Goal: Information Seeking & Learning: Learn about a topic

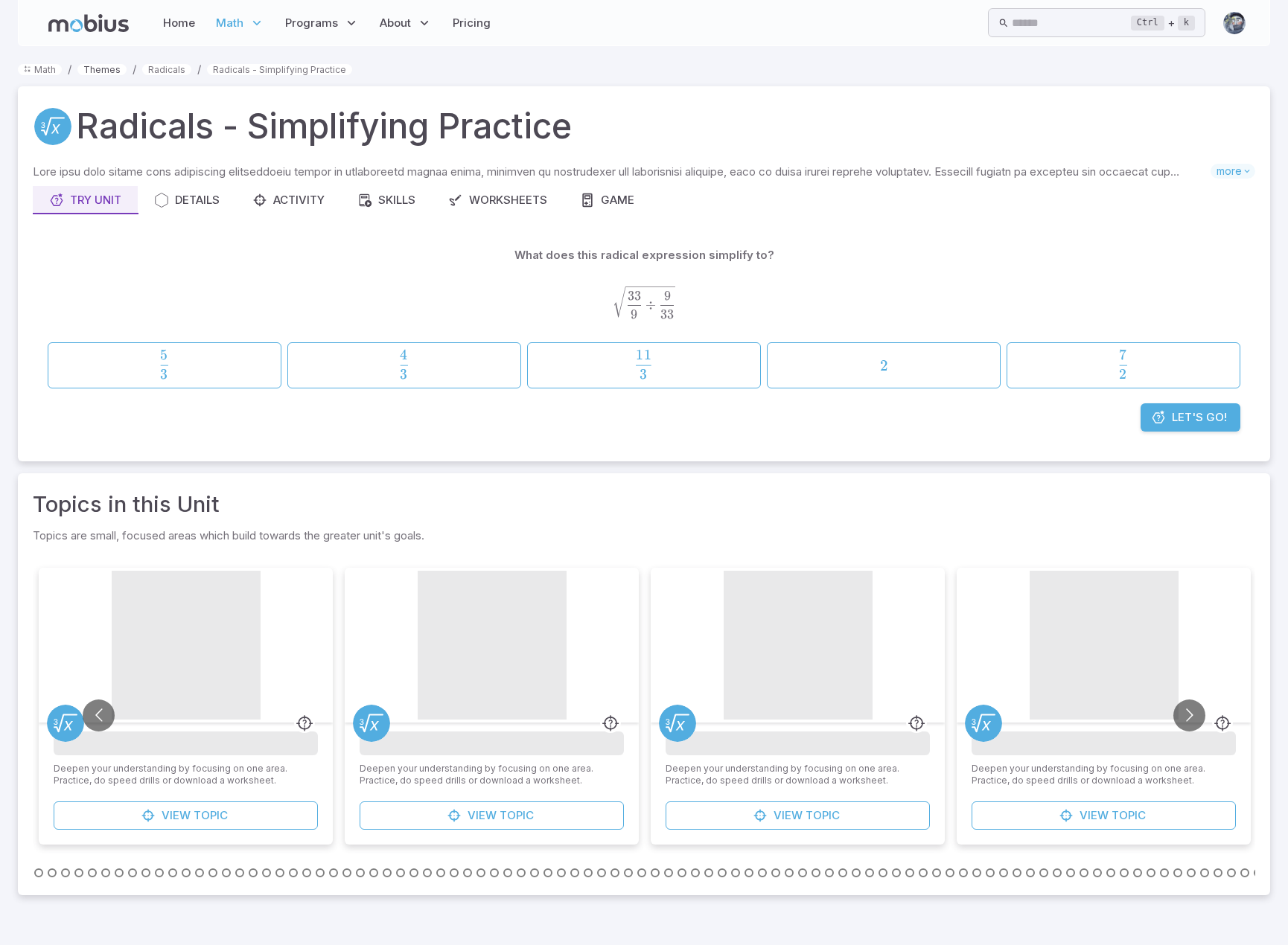
drag, startPoint x: 98, startPoint y: 68, endPoint x: 116, endPoint y: 70, distance: 18.1
click at [99, 68] on link "Themes" at bounding box center [102, 70] width 49 height 11
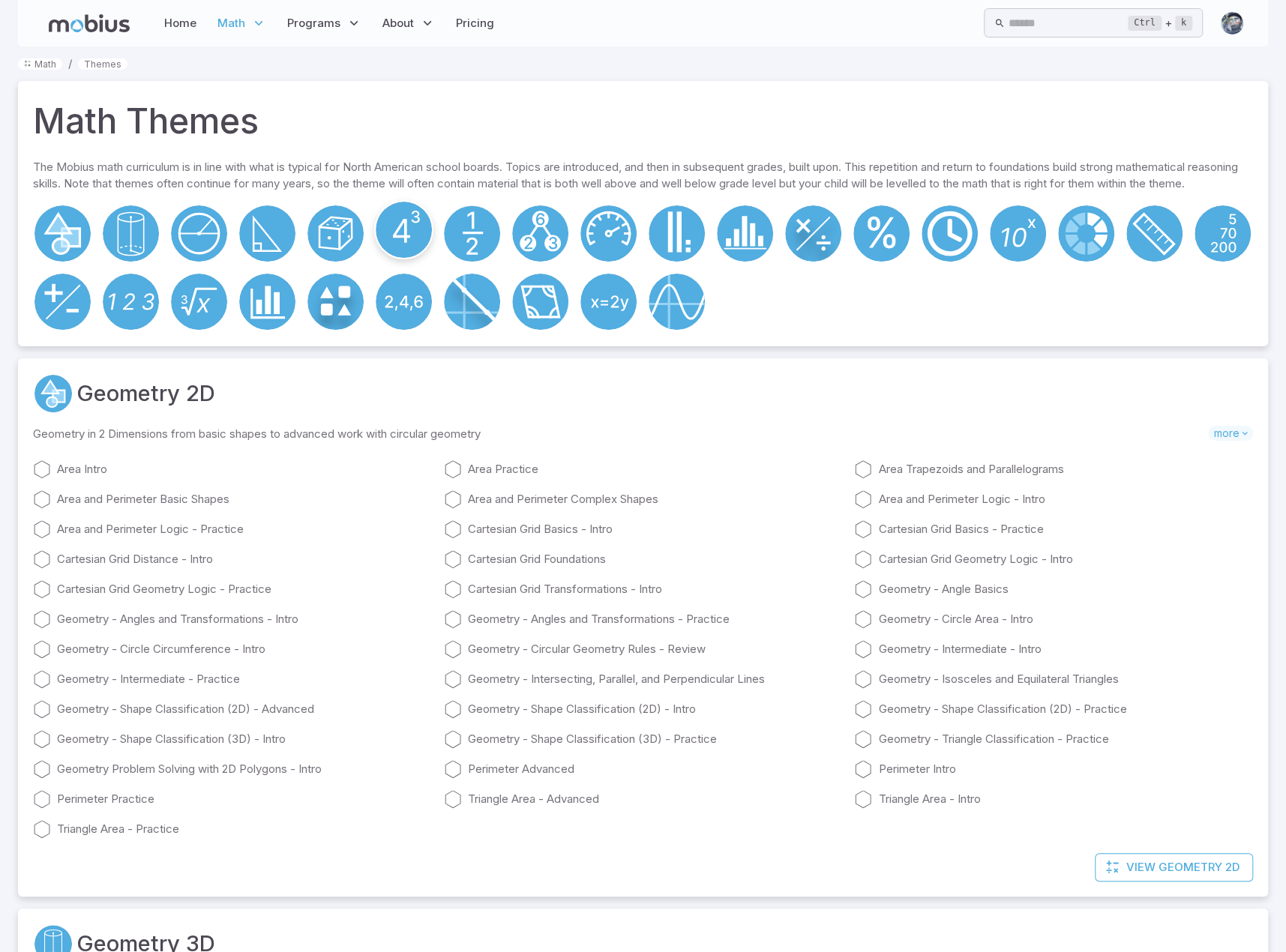
click at [419, 253] on circle at bounding box center [403, 230] width 56 height 56
